Goal: Task Accomplishment & Management: Use online tool/utility

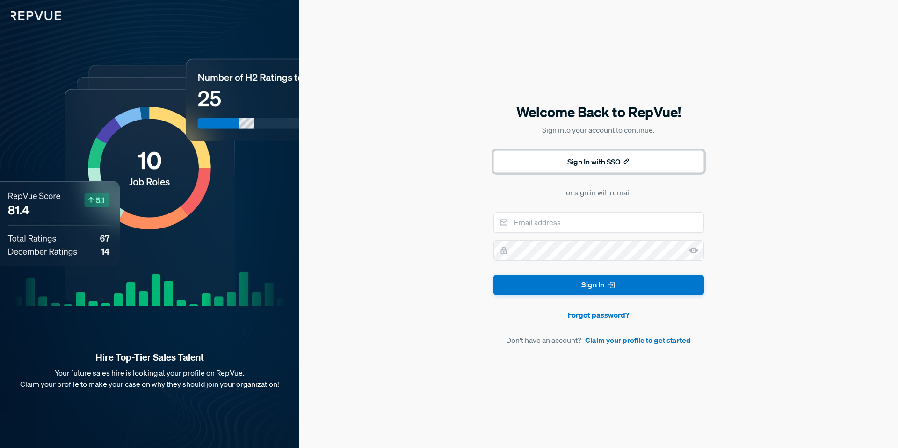
click at [614, 158] on button "Sign In with SSO" at bounding box center [598, 162] width 210 height 22
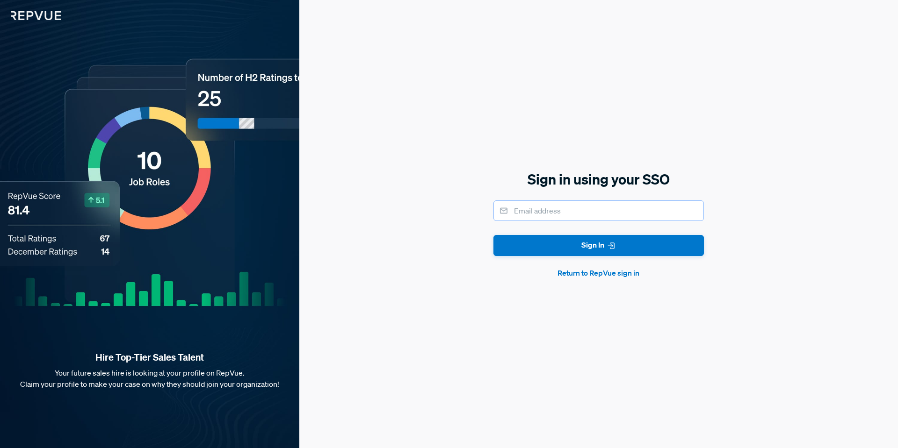
click at [554, 207] on input "email" at bounding box center [598, 211] width 210 height 21
type input "joowens@ryanrts.com"
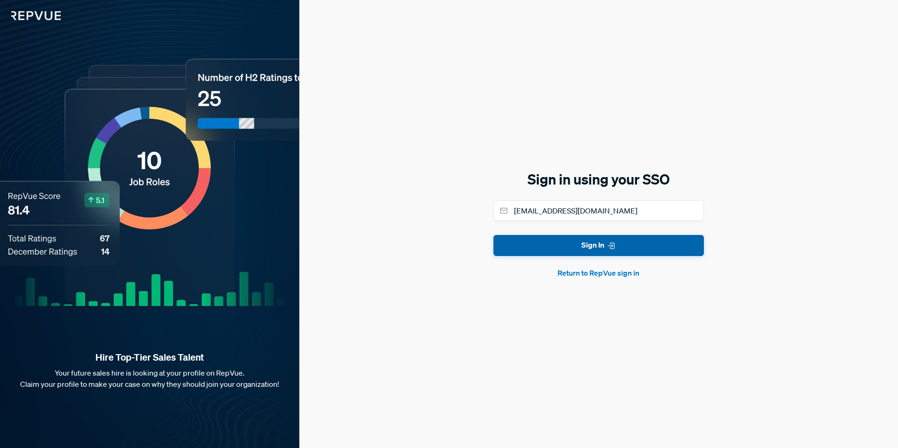
click at [539, 249] on button "Sign In" at bounding box center [598, 245] width 210 height 21
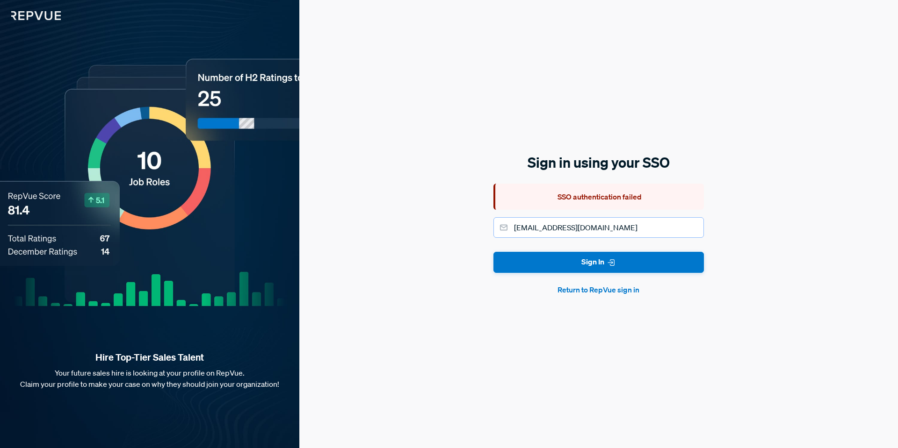
click at [576, 228] on input "[EMAIL_ADDRESS][DOMAIN_NAME]" at bounding box center [598, 227] width 210 height 21
click at [608, 269] on button "Sign In" at bounding box center [598, 262] width 210 height 21
click at [598, 293] on button "Return to RepVue sign in" at bounding box center [598, 289] width 210 height 11
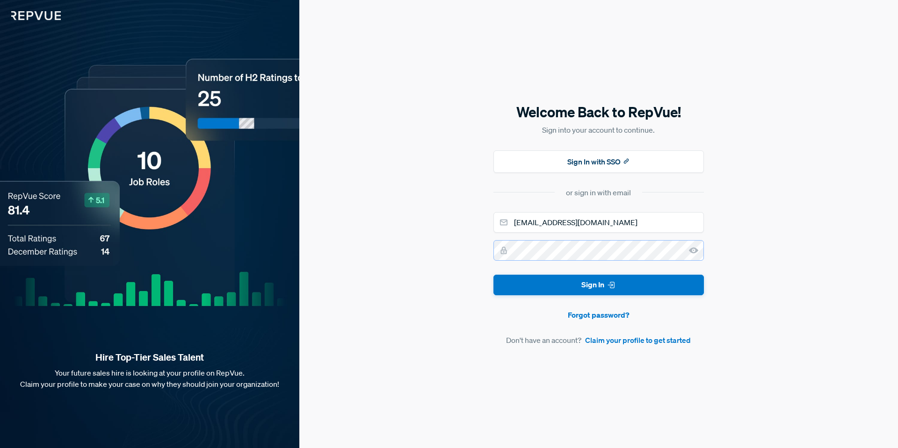
click at [493, 275] on button "Sign In" at bounding box center [598, 285] width 210 height 21
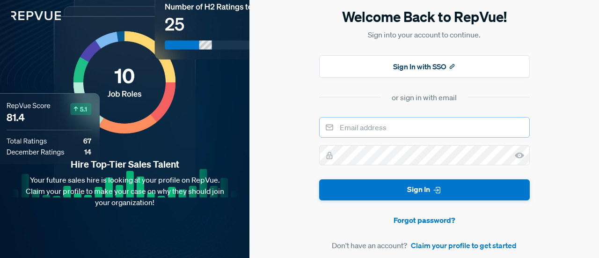
click at [368, 130] on input "email" at bounding box center [424, 127] width 210 height 21
click at [387, 129] on input "email" at bounding box center [424, 127] width 210 height 21
click at [347, 131] on input "email" at bounding box center [424, 127] width 210 height 21
click at [286, 182] on div "Welcome Back to RepVue! Sign into your account to continue. Sign In with SSO or…" at bounding box center [423, 129] width 349 height 258
click at [420, 132] on input "email" at bounding box center [424, 127] width 210 height 21
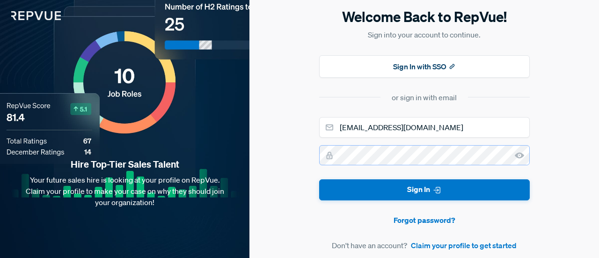
click at [319, 179] on button "Sign In" at bounding box center [424, 189] width 210 height 21
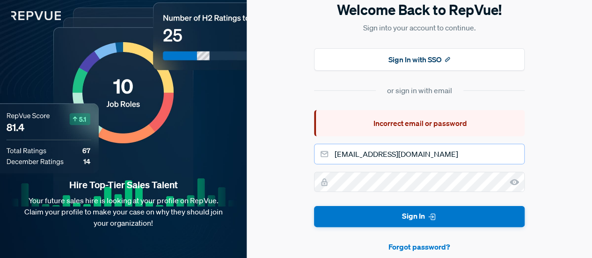
drag, startPoint x: 415, startPoint y: 150, endPoint x: 369, endPoint y: 154, distance: 47.0
click at [369, 154] on input "[EMAIL_ADDRESS][DOMAIN_NAME]" at bounding box center [419, 154] width 210 height 21
drag, startPoint x: 415, startPoint y: 159, endPoint x: 367, endPoint y: 159, distance: 48.2
click at [367, 159] on input "[EMAIL_ADDRESS][DOMAIN_NAME]" at bounding box center [419, 154] width 210 height 21
type input "[EMAIL_ADDRESS][DOMAIN_NAME]"
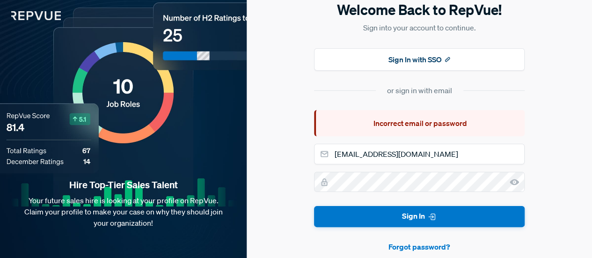
click at [379, 229] on form "[EMAIL_ADDRESS][DOMAIN_NAME] Sign In Forgot password? Don't have an account? Cl…" at bounding box center [419, 211] width 210 height 134
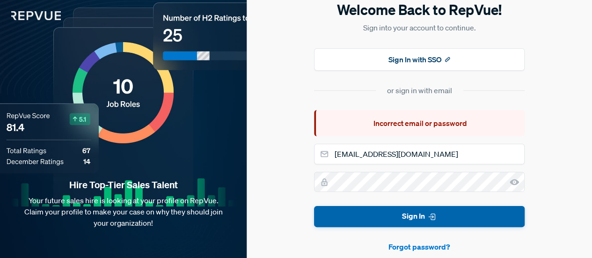
click at [358, 209] on button "Sign In" at bounding box center [419, 216] width 210 height 21
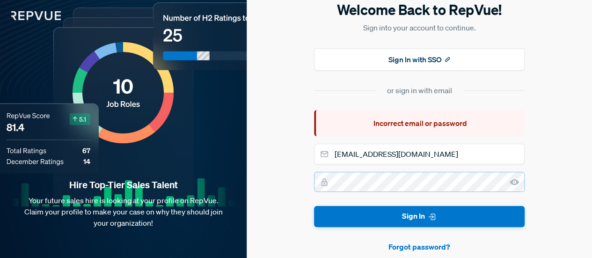
click at [314, 206] on button "Sign In" at bounding box center [419, 216] width 210 height 21
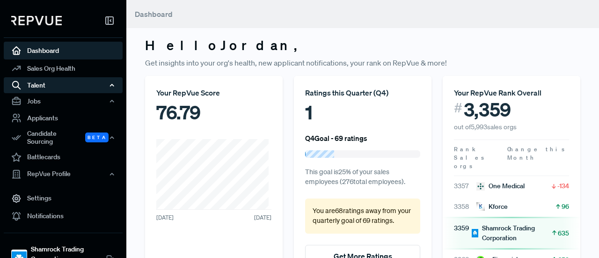
click at [50, 80] on div "Talent" at bounding box center [63, 85] width 119 height 16
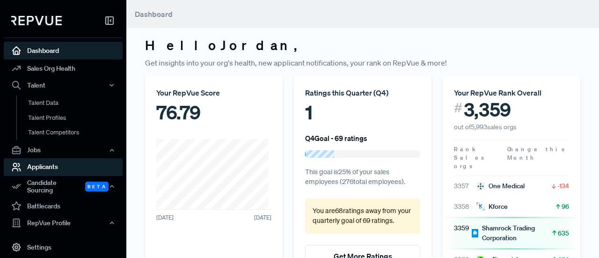
click at [57, 164] on link "Applicants" at bounding box center [63, 167] width 119 height 18
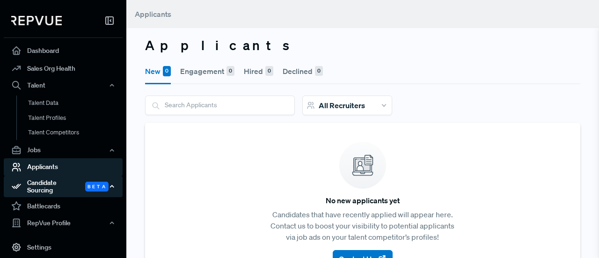
click at [62, 188] on div "Candidate Sourcing Beta" at bounding box center [63, 187] width 119 height 22
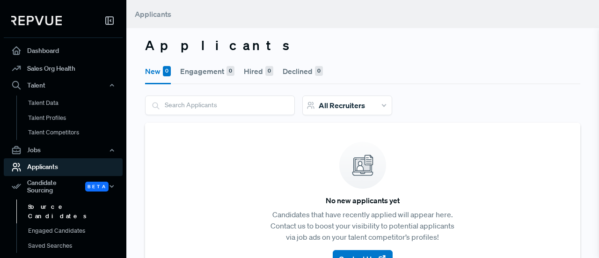
click at [57, 199] on link "Source Candidates" at bounding box center [75, 211] width 119 height 24
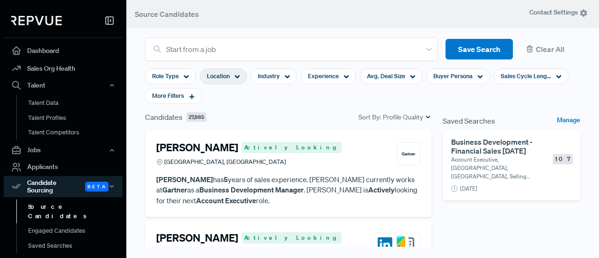
click at [223, 71] on div "Location" at bounding box center [223, 76] width 47 height 16
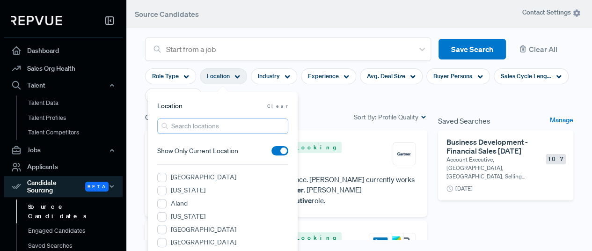
click at [182, 130] on input "search" at bounding box center [222, 125] width 131 height 15
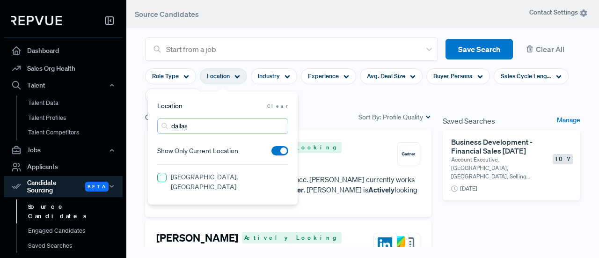
type input "dallas"
click at [159, 174] on TX "[GEOGRAPHIC_DATA], [GEOGRAPHIC_DATA]" at bounding box center [161, 177] width 9 height 9
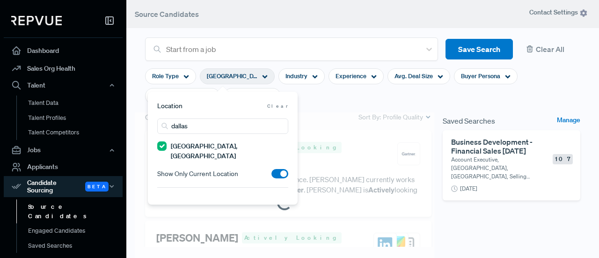
click at [332, 132] on div "[PERSON_NAME] Actively Looking [GEOGRAPHIC_DATA], [GEOGRAPHIC_DATA] [PERSON_NAM…" at bounding box center [288, 173] width 286 height 87
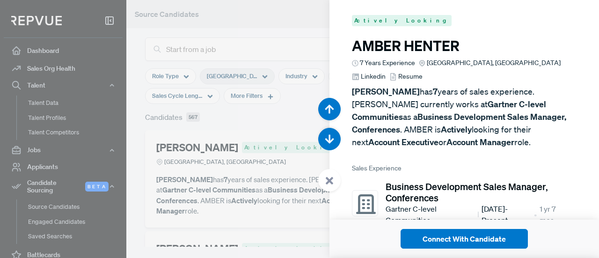
click at [333, 182] on icon at bounding box center [329, 180] width 8 height 8
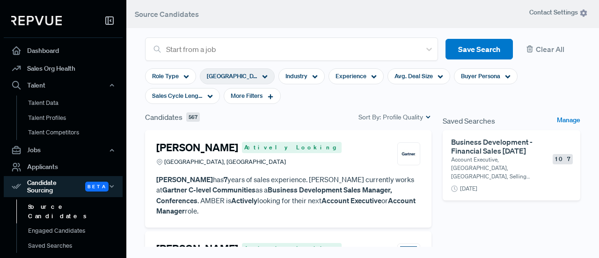
click at [553, 179] on div "Business Development - Financial Sales [DATE] Account Executive, [GEOGRAPHIC_DA…" at bounding box center [512, 158] width 122 height 43
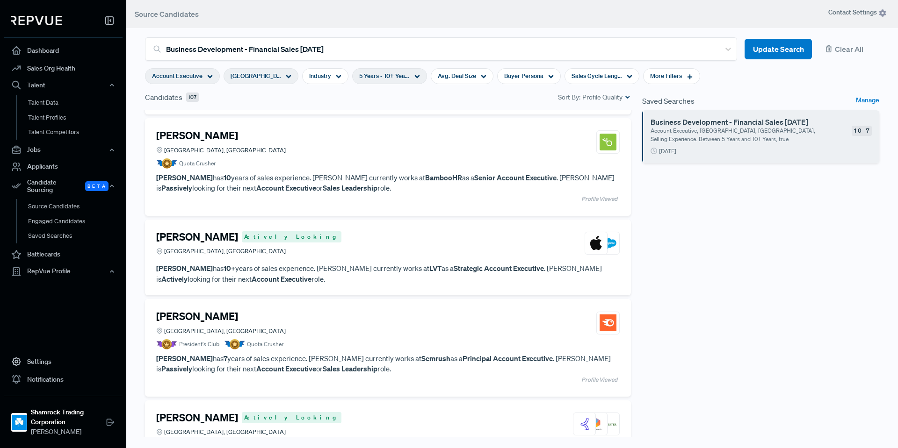
scroll to position [140, 0]
